Goal: Information Seeking & Learning: Learn about a topic

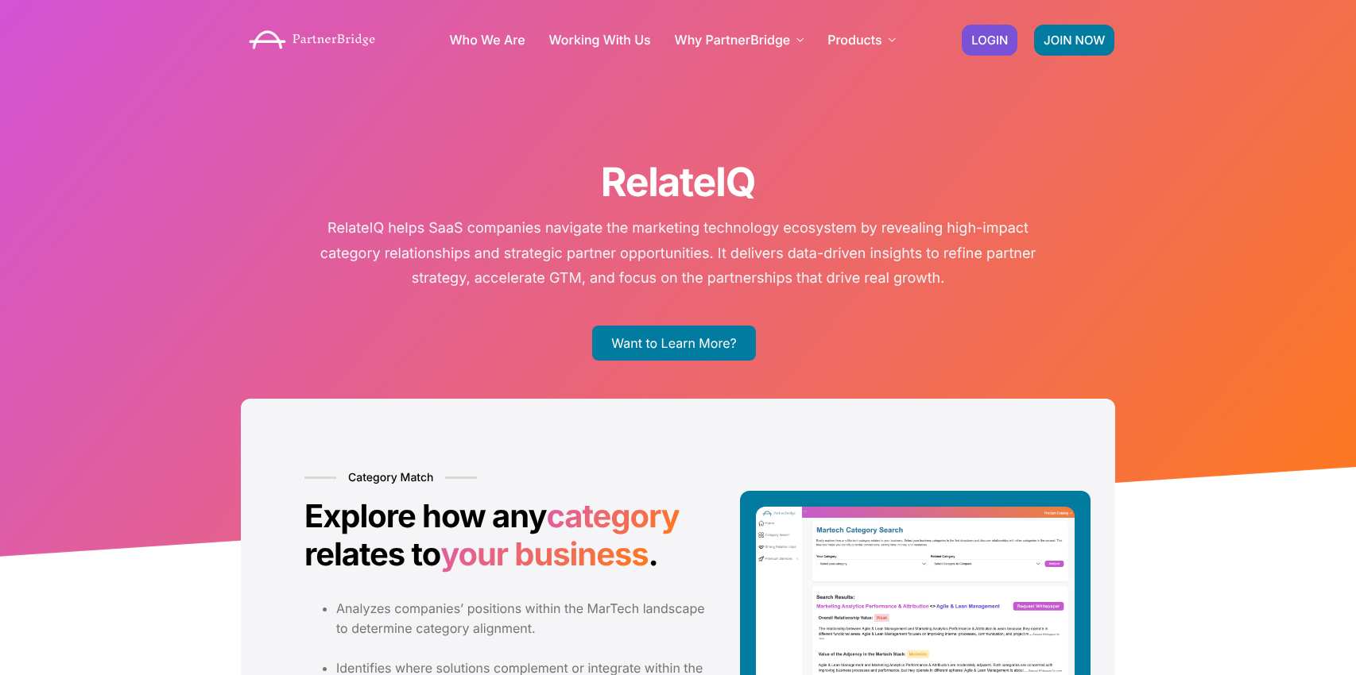
click at [677, 319] on div "RelateIQ RelateIQ helps SaaS companies navigate the marketing technology ecosys…" at bounding box center [678, 281] width 906 height 562
click at [679, 338] on link "Want to Learn More?" at bounding box center [673, 343] width 163 height 35
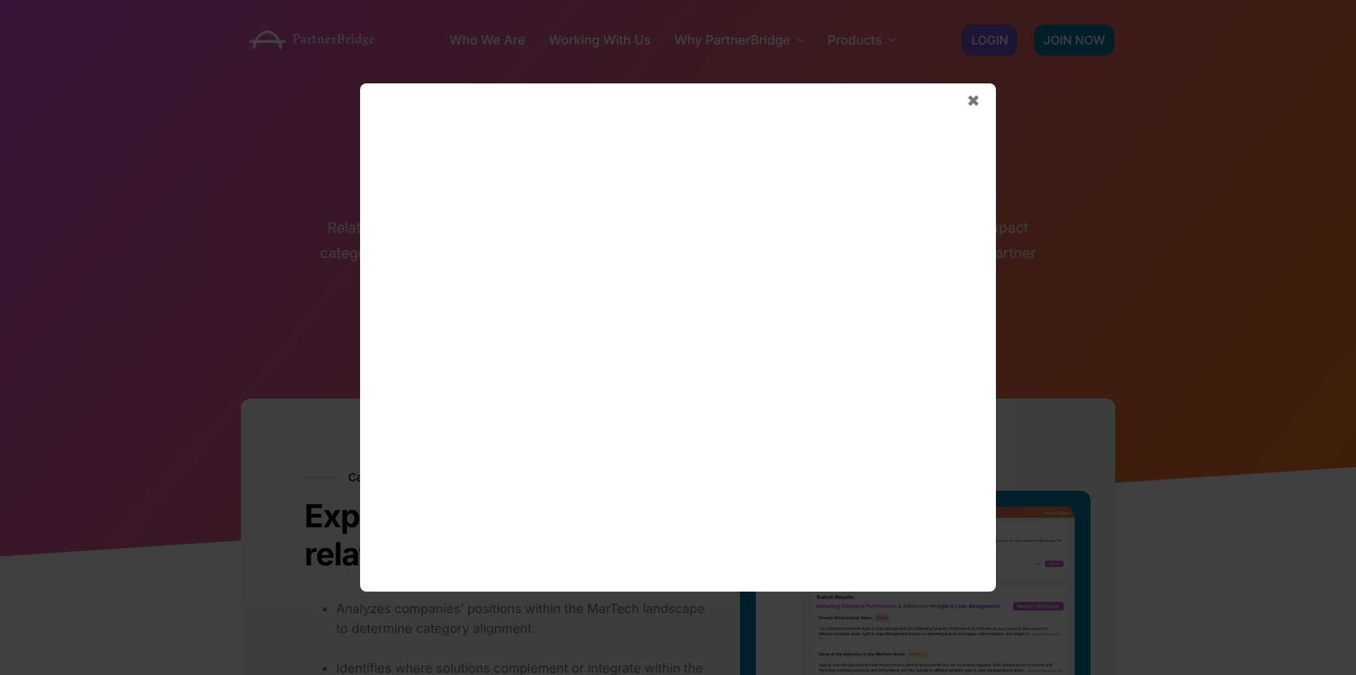
drag, startPoint x: 1144, startPoint y: 133, endPoint x: 1122, endPoint y: 125, distance: 23.6
click at [1144, 130] on div "✖" at bounding box center [678, 337] width 1356 height 675
click at [976, 98] on span "✖" at bounding box center [973, 100] width 14 height 19
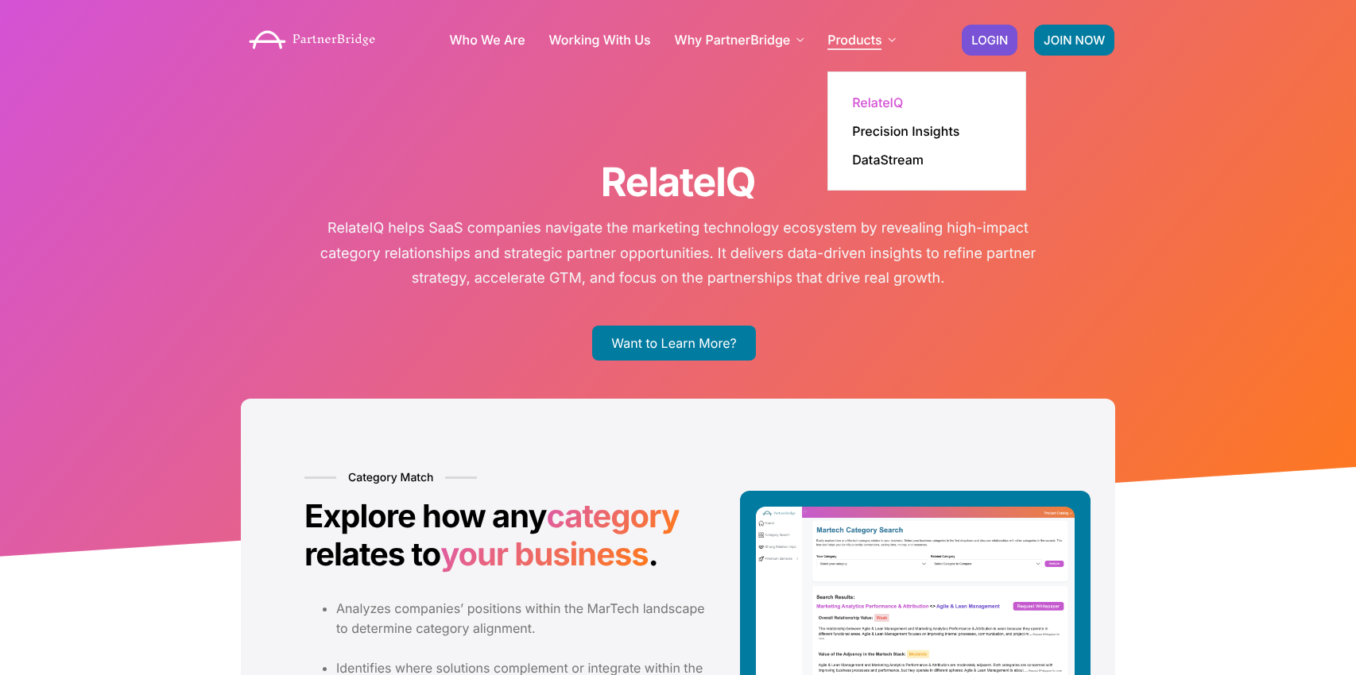
drag, startPoint x: 880, startPoint y: 34, endPoint x: 887, endPoint y: 41, distance: 9.0
click at [881, 34] on link "Products" at bounding box center [861, 39] width 68 height 13
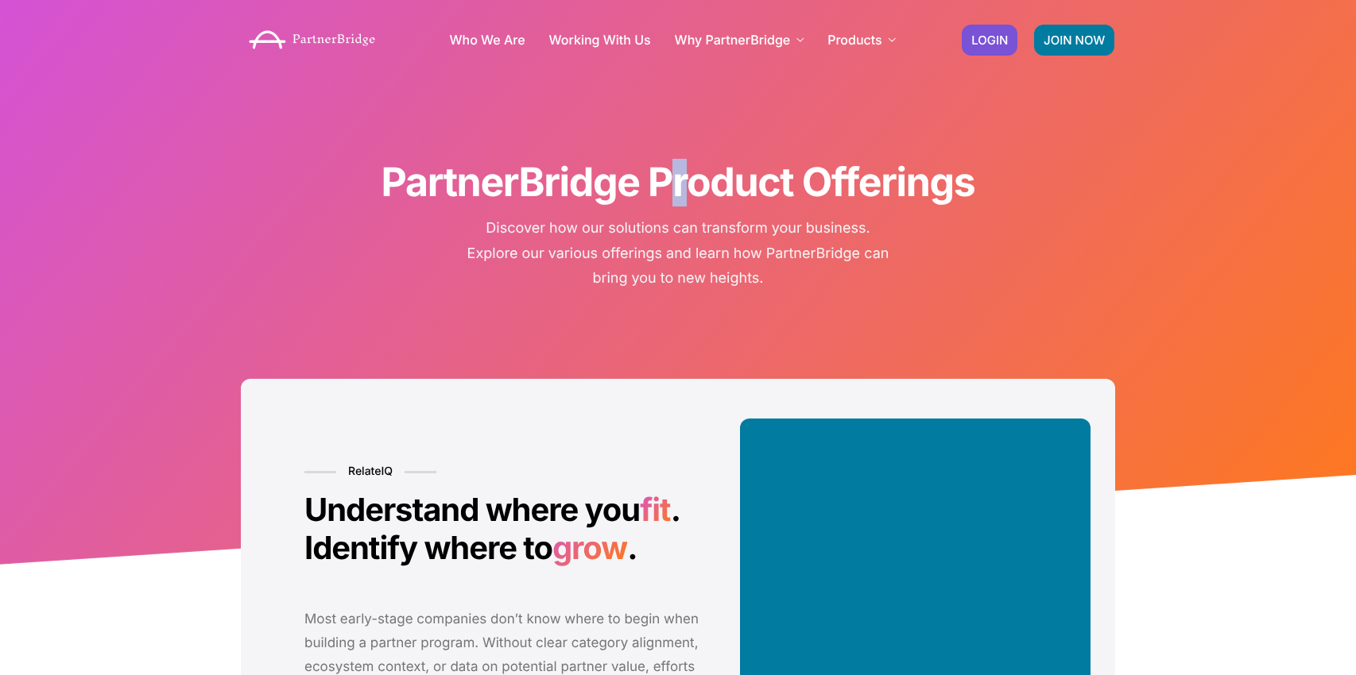
click at [682, 199] on h1 "PartnerBridge Product Offerings" at bounding box center [678, 183] width 874 height 48
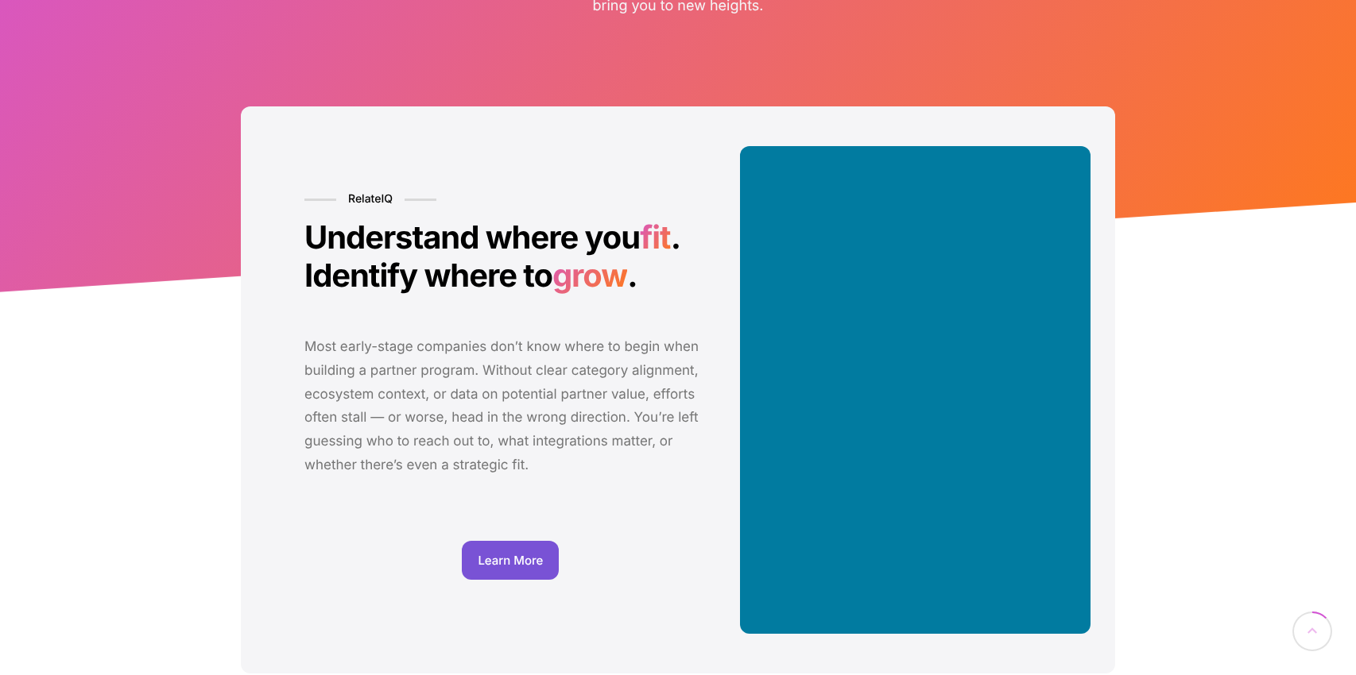
scroll to position [375, 0]
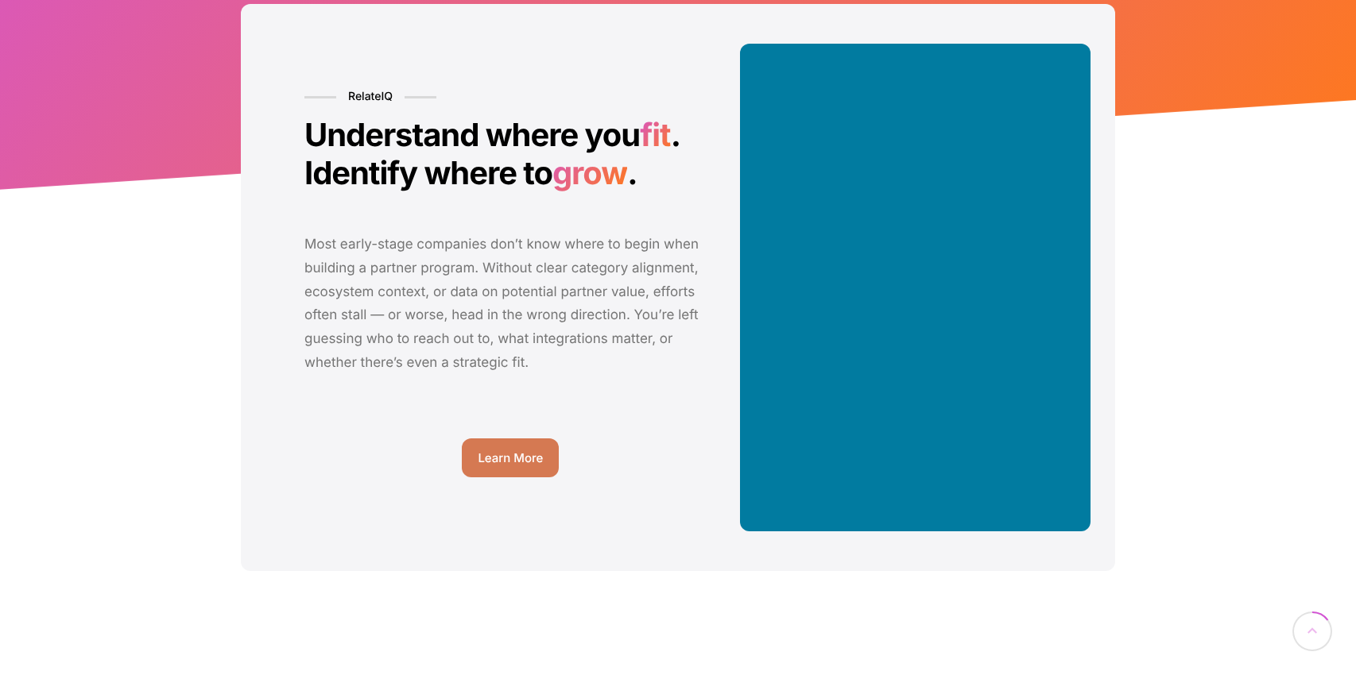
click at [537, 458] on span "Learn More" at bounding box center [510, 458] width 65 height 12
